Goal: Task Accomplishment & Management: Complete application form

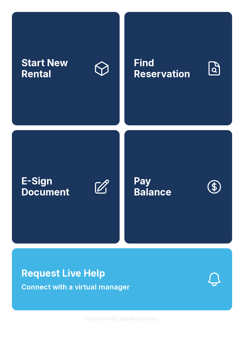
click at [211, 287] on icon "button" at bounding box center [214, 279] width 17 height 17
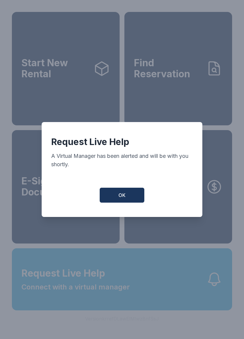
click at [130, 197] on button "OK" at bounding box center [122, 195] width 45 height 15
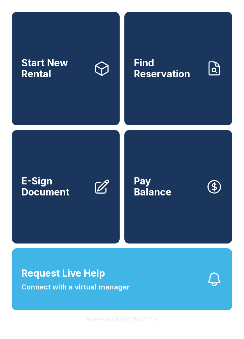
click at [78, 292] on span "Connect with a virtual manager" at bounding box center [75, 286] width 109 height 11
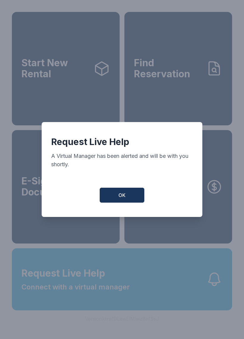
click at [123, 202] on button "OK" at bounding box center [122, 195] width 45 height 15
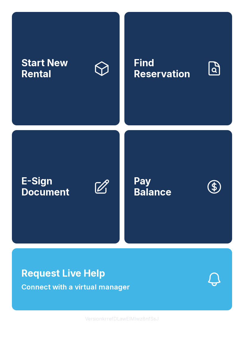
click at [58, 208] on link "E-Sign Document" at bounding box center [66, 186] width 108 height 113
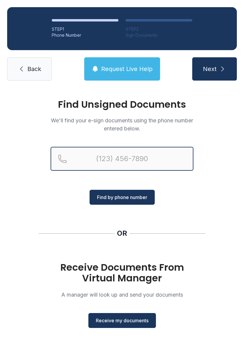
click at [121, 157] on input "Reservation phone number" at bounding box center [122, 159] width 143 height 24
type input "(6"
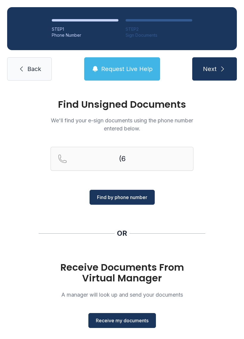
click at [34, 64] on link "Back" at bounding box center [29, 68] width 45 height 23
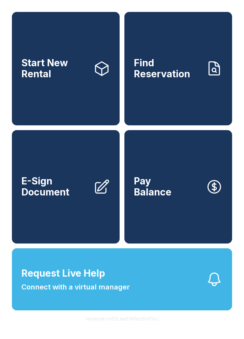
click at [54, 212] on link "E-Sign Document" at bounding box center [66, 186] width 108 height 113
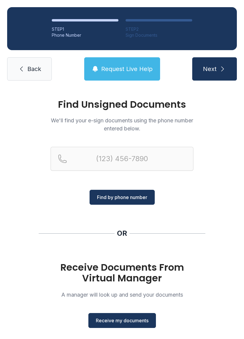
click at [117, 321] on span "Receive my documents" at bounding box center [122, 320] width 53 height 7
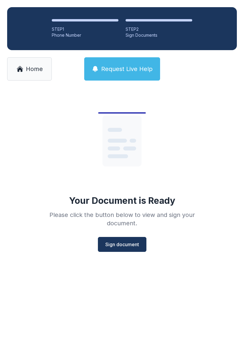
click at [118, 244] on span "Sign document" at bounding box center [123, 244] width 34 height 7
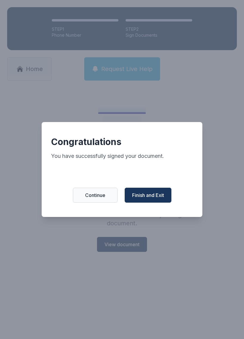
click at [157, 193] on button "Finish and Exit" at bounding box center [148, 195] width 47 height 15
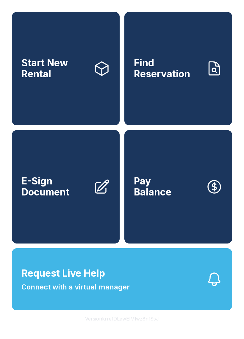
click at [46, 197] on span "E-Sign Document" at bounding box center [54, 187] width 67 height 22
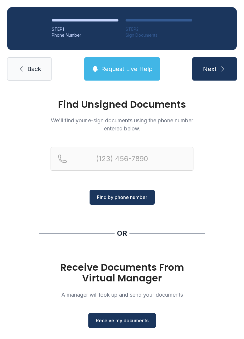
click at [118, 317] on span "Receive my documents" at bounding box center [122, 320] width 53 height 7
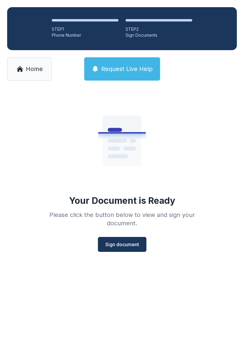
click at [119, 245] on span "Sign document" at bounding box center [123, 244] width 34 height 7
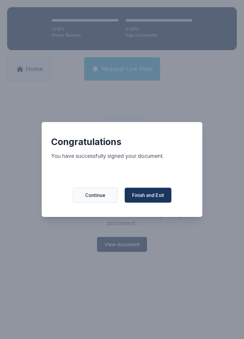
click at [151, 195] on span "Finish and Exit" at bounding box center [148, 194] width 32 height 7
